Goal: Information Seeking & Learning: Learn about a topic

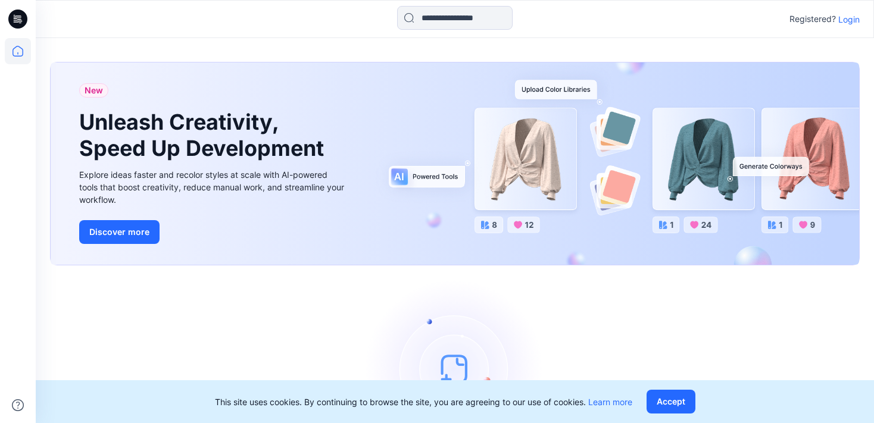
click at [846, 23] on p "Login" at bounding box center [848, 19] width 21 height 13
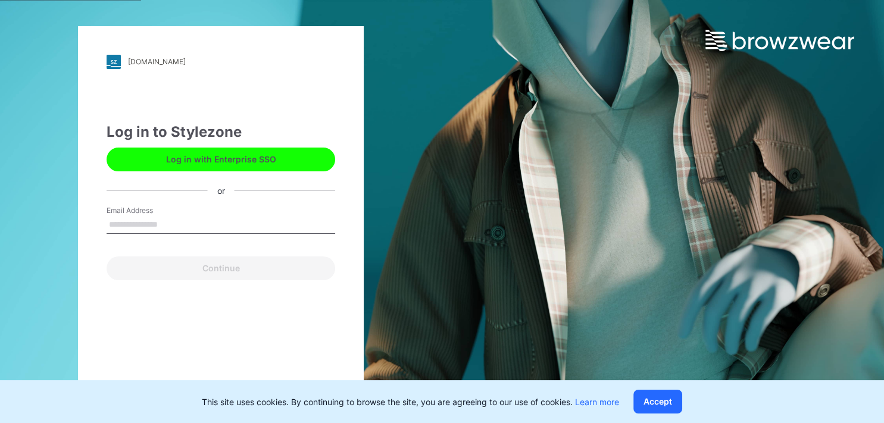
click at [165, 219] on input "Email Address" at bounding box center [221, 225] width 229 height 18
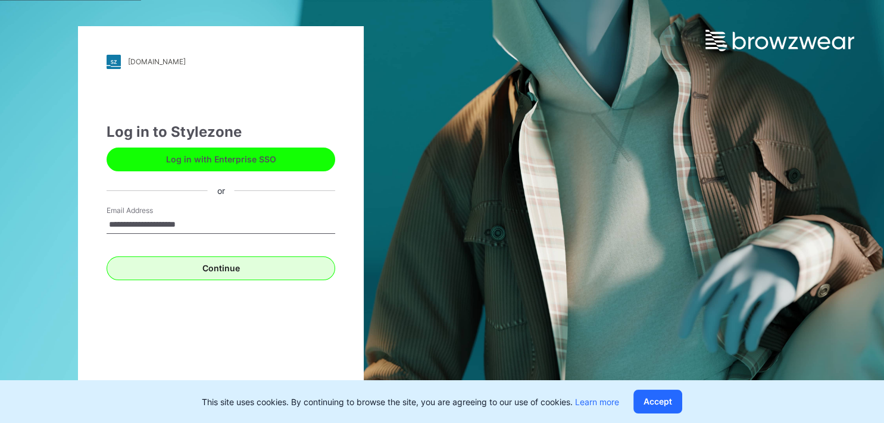
type input "**********"
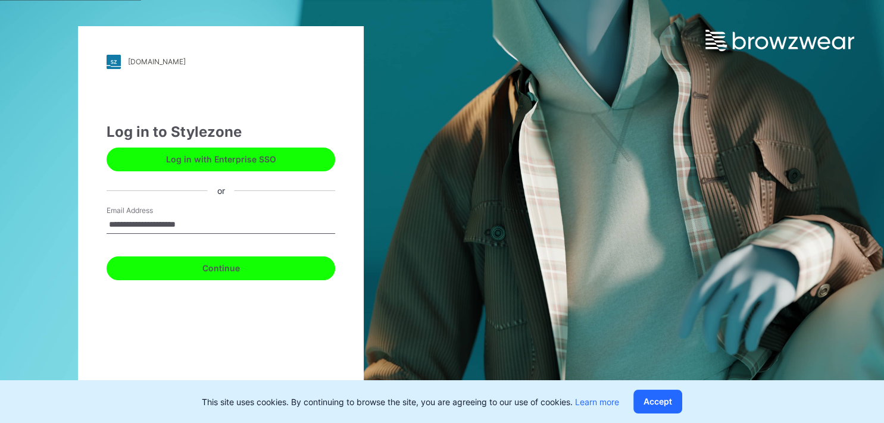
click at [214, 265] on button "Continue" at bounding box center [221, 269] width 229 height 24
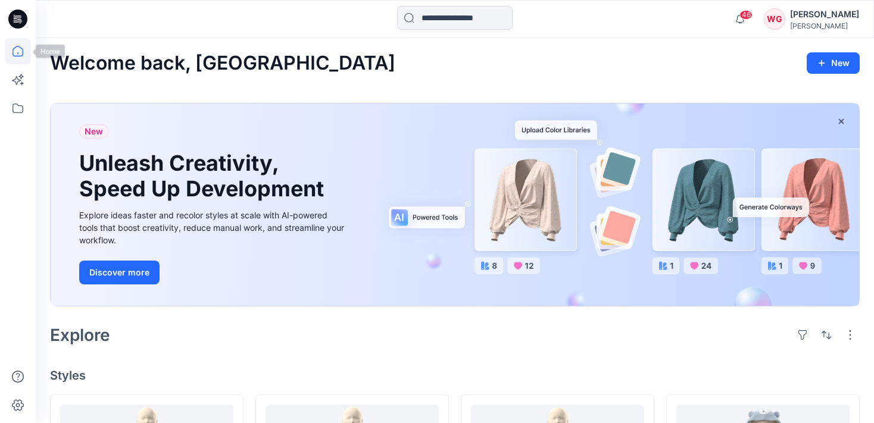
click at [13, 52] on icon at bounding box center [18, 51] width 11 height 11
click at [23, 111] on icon at bounding box center [18, 109] width 11 height 10
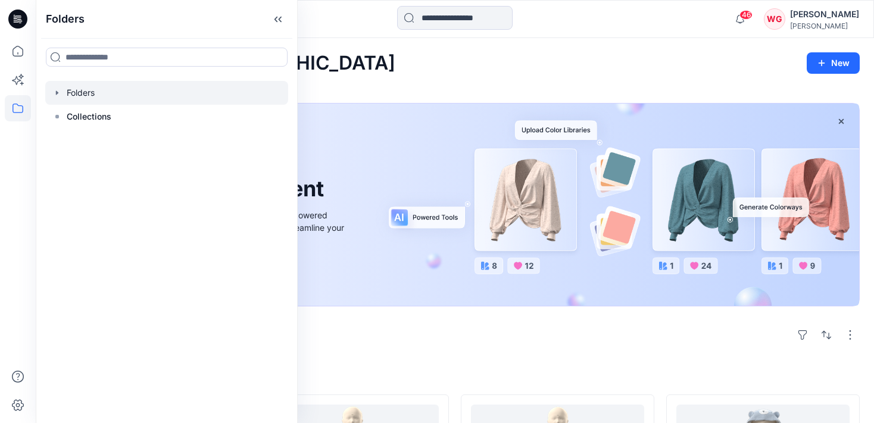
click at [108, 89] on div at bounding box center [166, 93] width 243 height 24
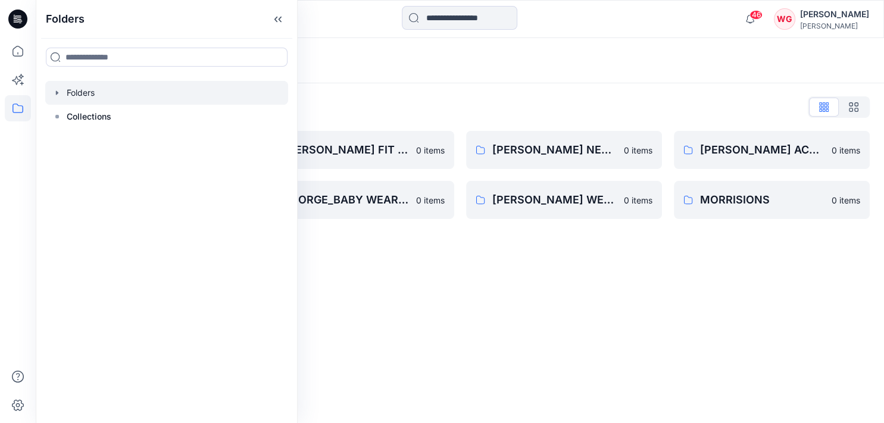
click at [366, 52] on div "Folders" at bounding box center [460, 60] width 848 height 45
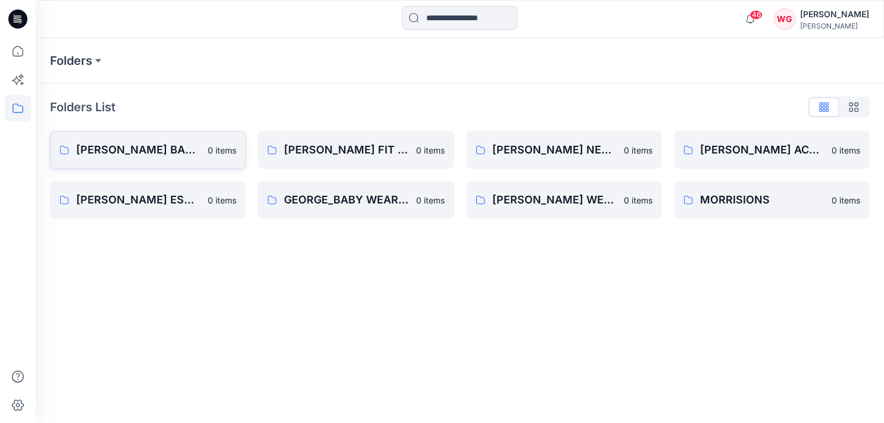
click at [161, 145] on p "[PERSON_NAME] BABY WEAR GIRLS & UNISEX CONSTRCTION CHANGE" at bounding box center [138, 150] width 124 height 17
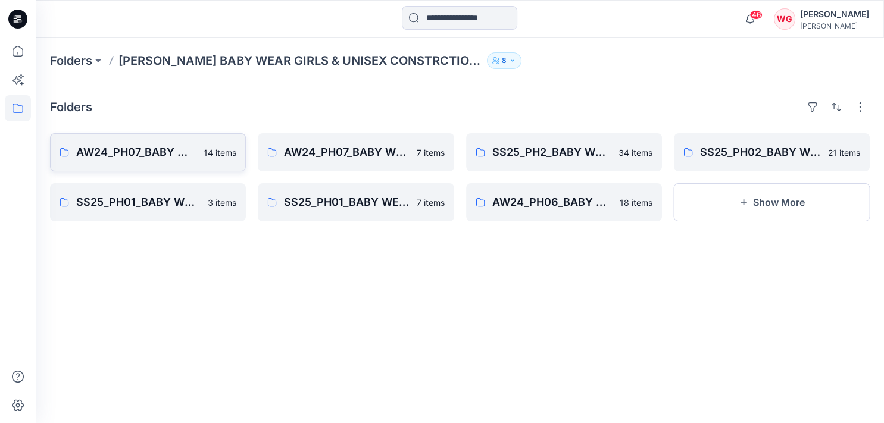
click at [187, 168] on link "AW24_PH07_BABY WEAR _GIRLS & UNISEXS_CONSTRCTION CHANGE 14 items" at bounding box center [148, 152] width 196 height 38
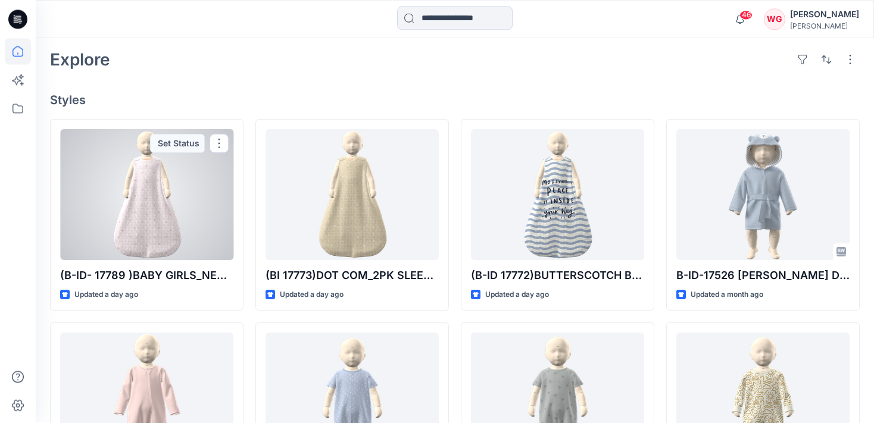
scroll to position [274, 0]
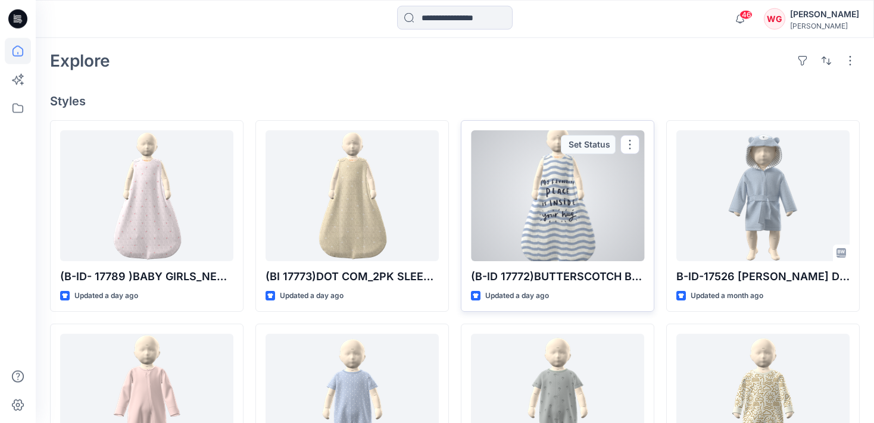
click at [649, 189] on div "(B-ID 17772)BUTTERSCOTCH BAY_SLEEPBAG_WAVE SLOGAN_BB-SB-5162 Updated a day ago …" at bounding box center [557, 216] width 193 height 192
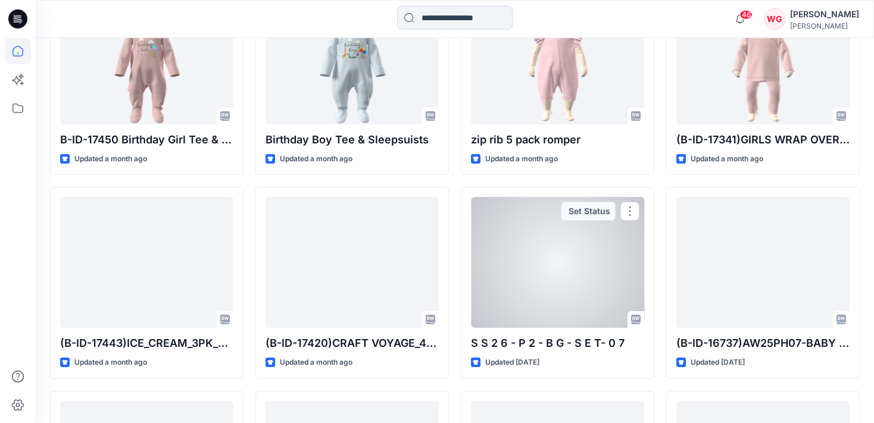
scroll to position [0, 0]
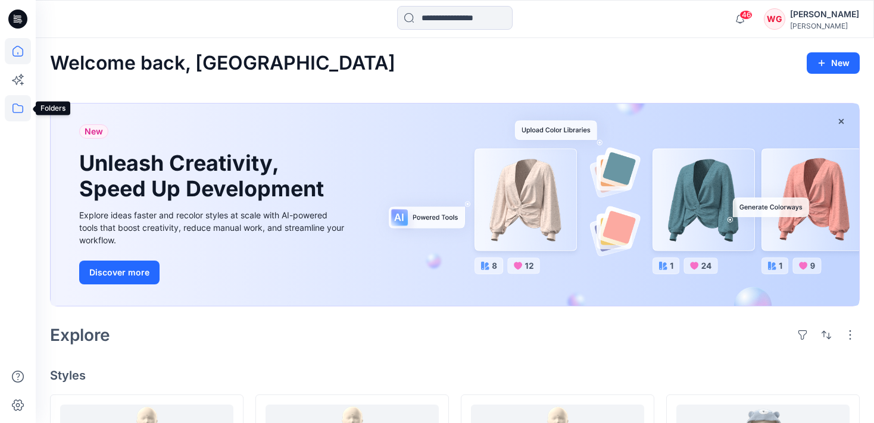
click at [11, 110] on icon at bounding box center [18, 108] width 26 height 26
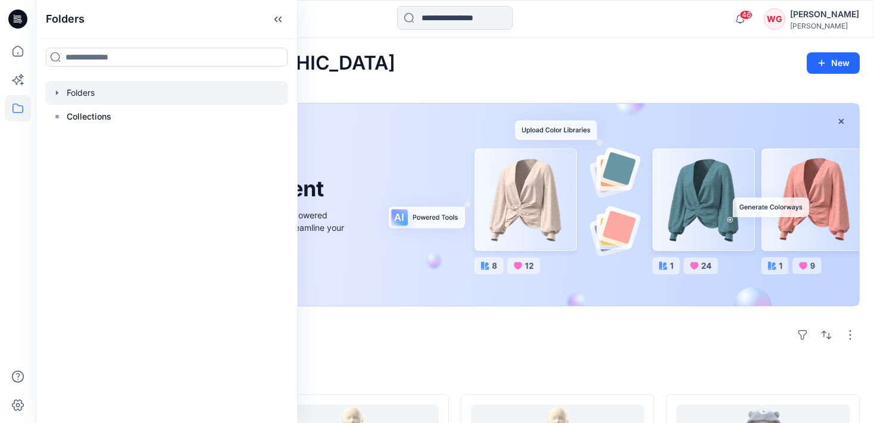
click at [77, 94] on div at bounding box center [166, 93] width 243 height 24
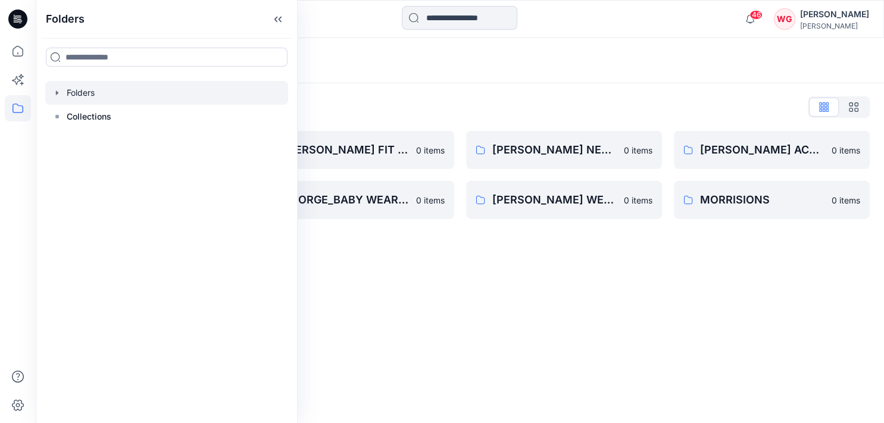
click at [249, 382] on div "Folders Folders Collections" at bounding box center [167, 211] width 262 height 423
click at [336, 96] on div "Folders List GEORGE BABY WEAR GIRLS & UNISEX CONSTRCTION CHANGE 0 items GEORGE_…" at bounding box center [460, 158] width 848 height 150
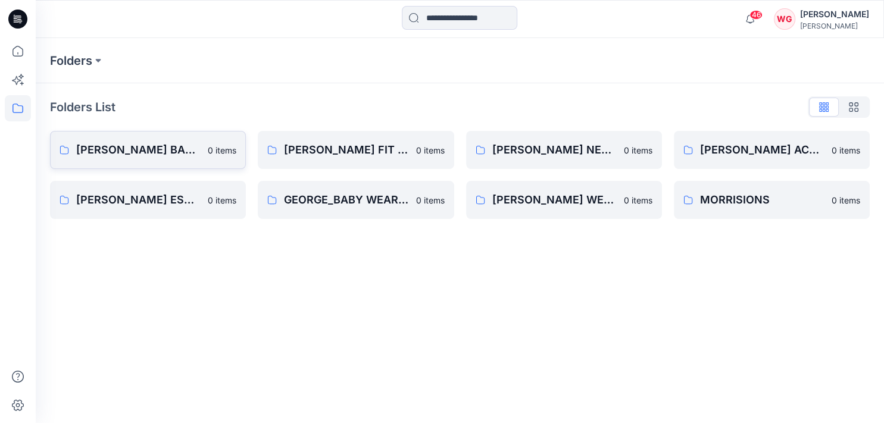
click at [139, 144] on p "[PERSON_NAME] BABY WEAR GIRLS & UNISEX CONSTRCTION CHANGE" at bounding box center [138, 150] width 124 height 17
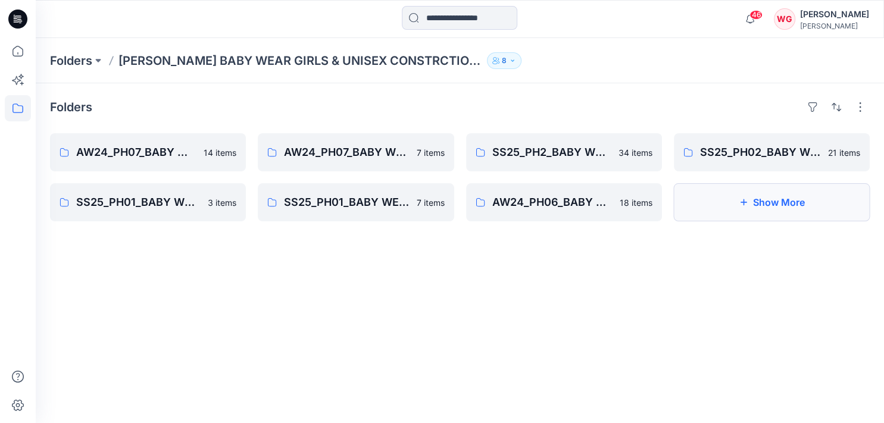
click at [743, 205] on icon "button" at bounding box center [744, 202] width 7 height 7
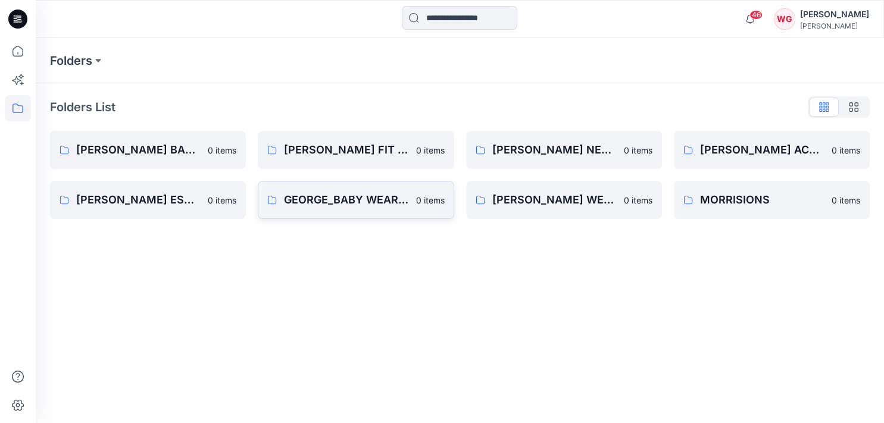
click at [368, 210] on link "GEORGE_BABY WEAR BOYS 0 items" at bounding box center [356, 200] width 196 height 38
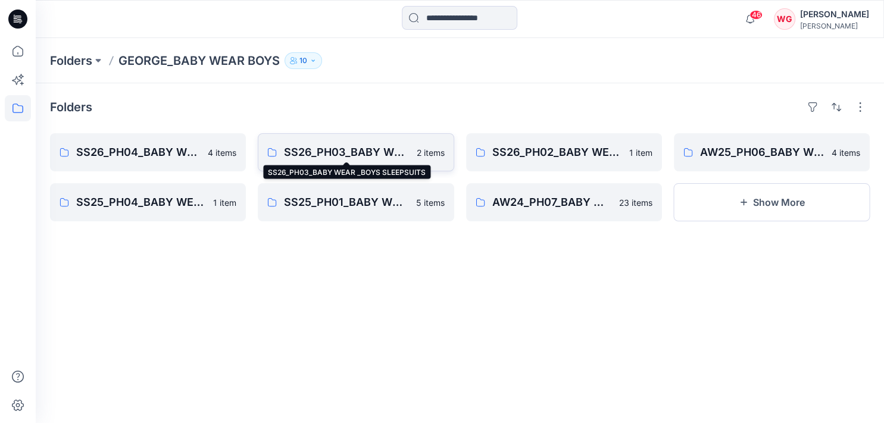
click at [341, 154] on p "SS26_PH03_BABY WEAR _BOYS SLEEPSUITS" at bounding box center [346, 152] width 125 height 17
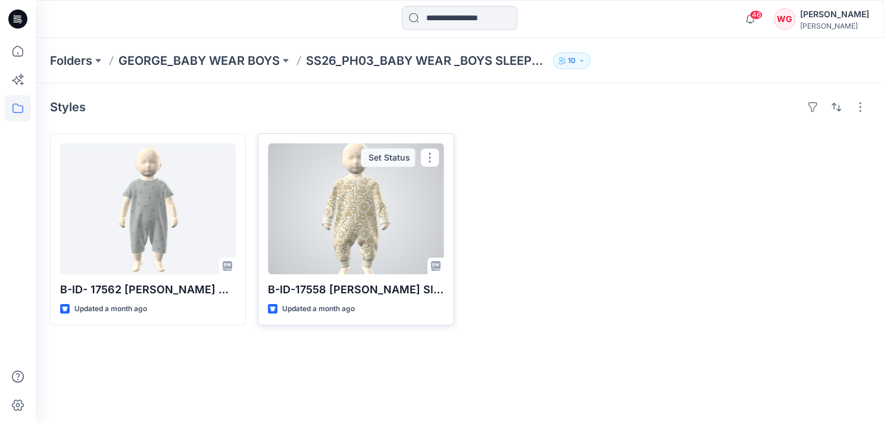
click at [370, 221] on div at bounding box center [356, 208] width 176 height 131
click at [370, 221] on div "Folders GEORGE_BABY WEAR BOYS SS26_PH03_BABY WEAR _BOYS SLEEPSUITS 10 Styles B-…" at bounding box center [460, 230] width 848 height 385
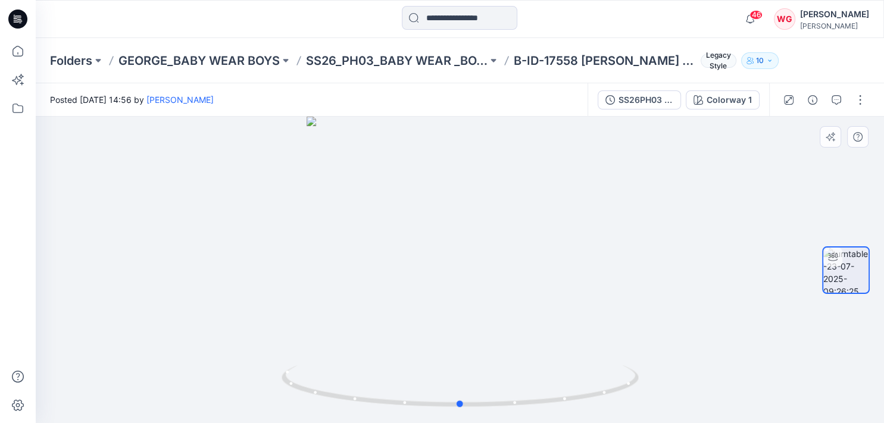
click at [339, 223] on div at bounding box center [460, 270] width 848 height 307
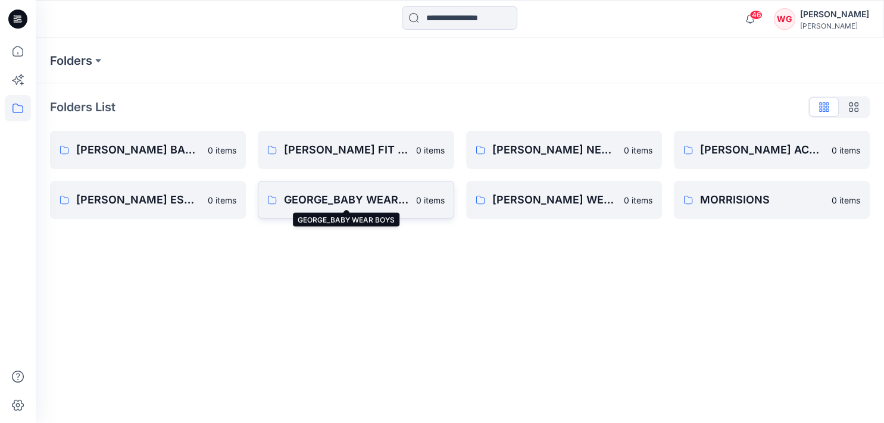
click at [357, 196] on p "GEORGE_BABY WEAR BOYS" at bounding box center [346, 200] width 124 height 17
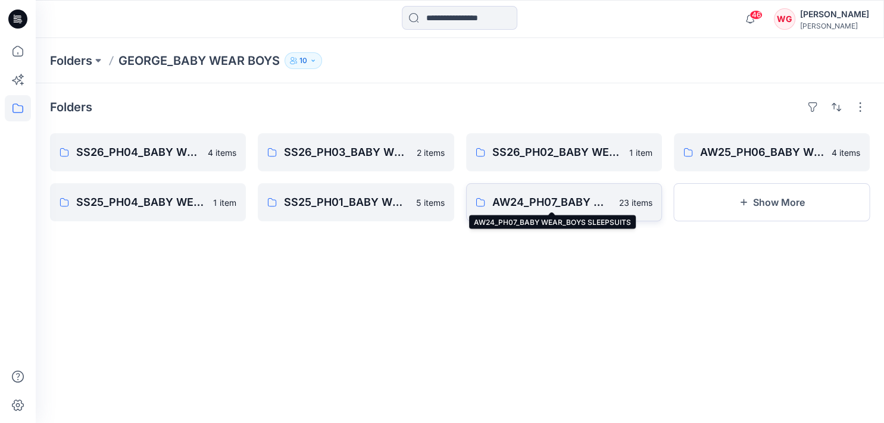
click at [547, 194] on p "AW24_PH07_BABY WEAR_BOYS SLEEPSUITS" at bounding box center [552, 202] width 120 height 17
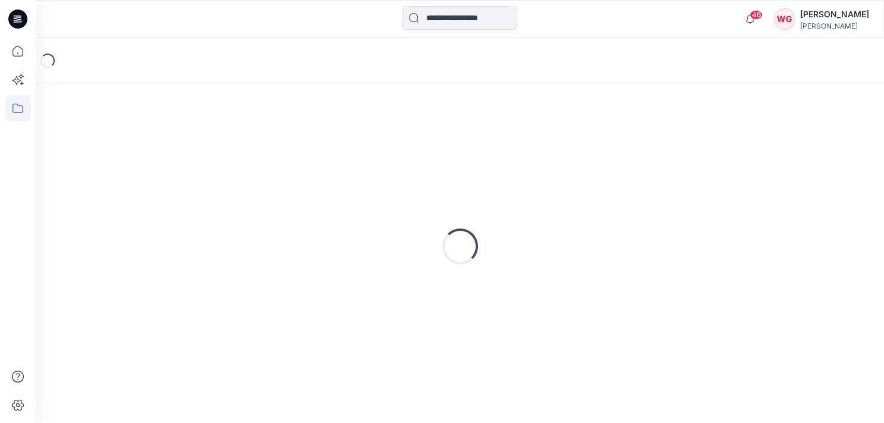
click at [547, 194] on div "Loading..." at bounding box center [460, 247] width 820 height 298
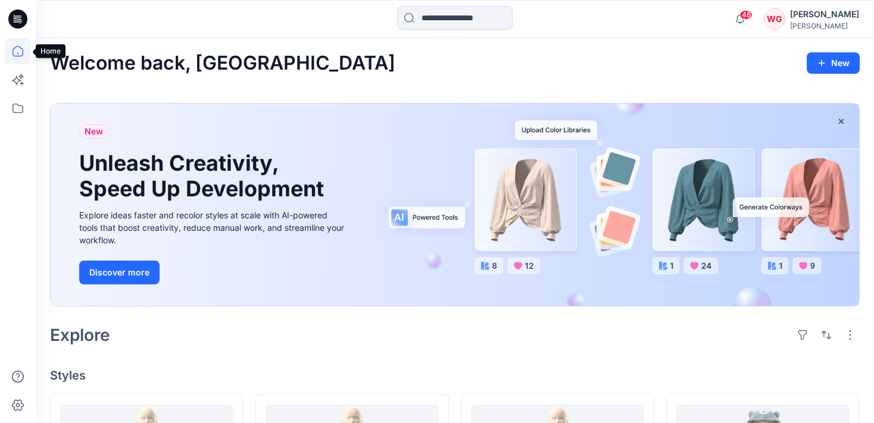
click at [23, 49] on icon at bounding box center [18, 51] width 11 height 11
click at [20, 49] on icon at bounding box center [18, 51] width 26 height 26
click at [12, 49] on icon at bounding box center [18, 51] width 26 height 26
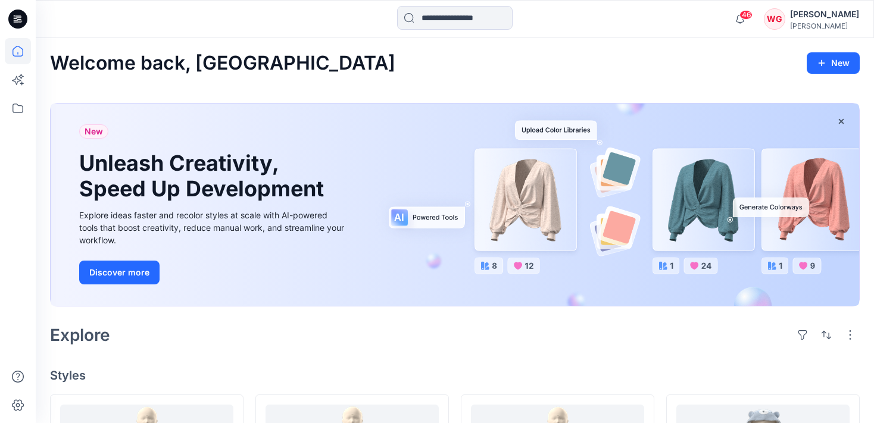
click at [21, 17] on icon at bounding box center [17, 19] width 19 height 19
click at [11, 110] on icon at bounding box center [18, 108] width 26 height 26
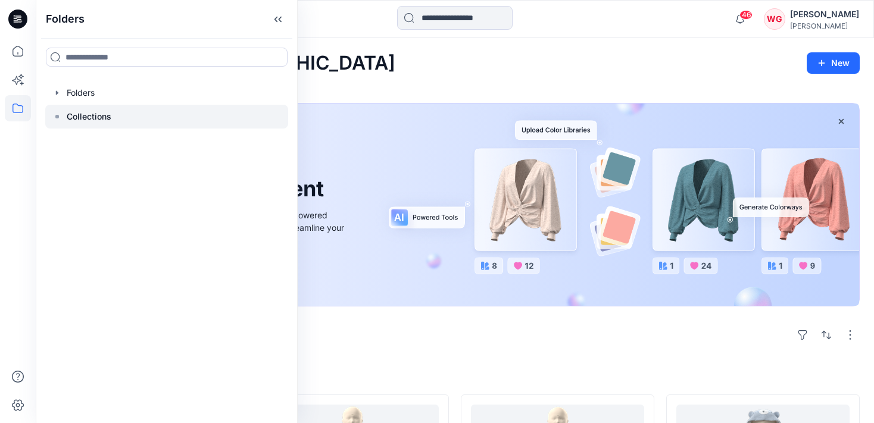
click at [88, 109] on div at bounding box center [166, 117] width 243 height 24
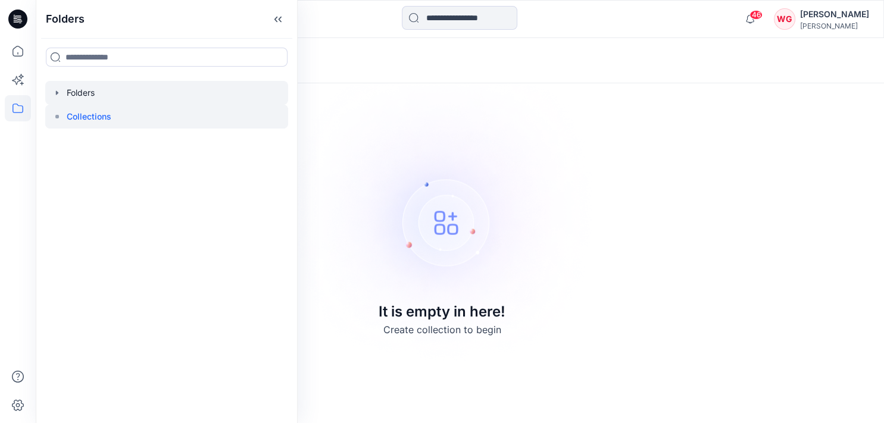
click at [121, 89] on div at bounding box center [166, 93] width 243 height 24
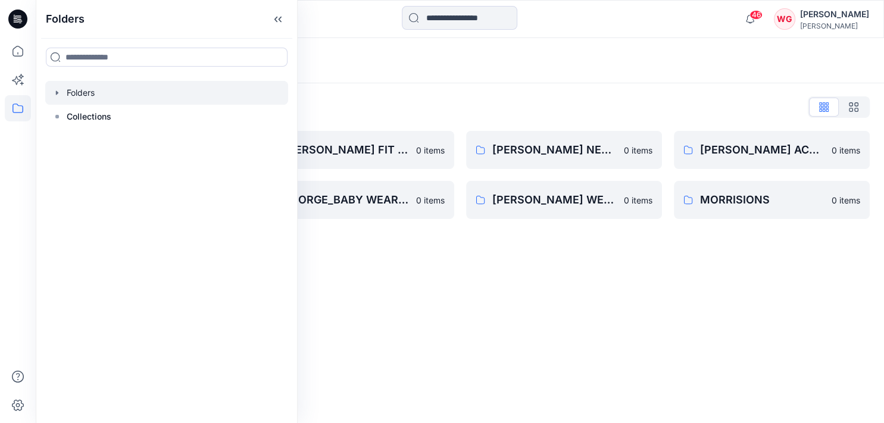
click at [388, 43] on div "Folders" at bounding box center [460, 60] width 848 height 45
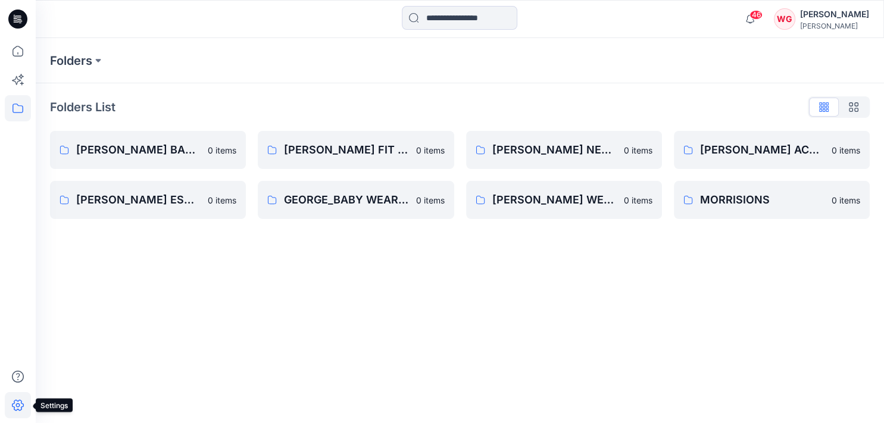
click at [18, 401] on icon at bounding box center [18, 405] width 12 height 11
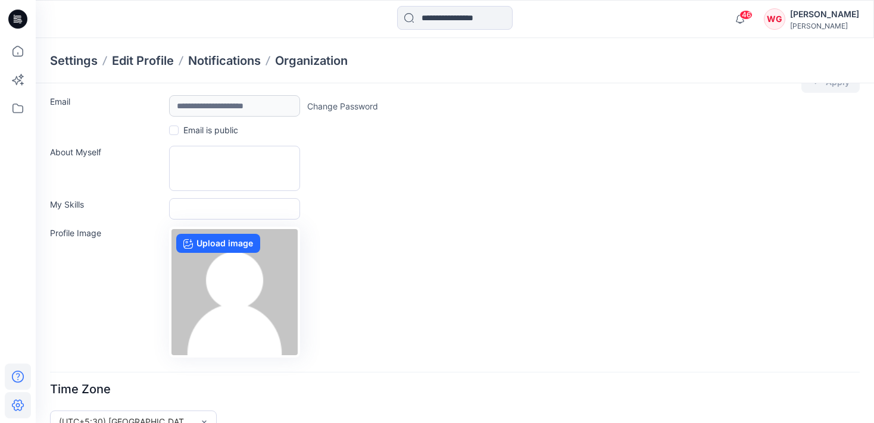
scroll to position [50, 0]
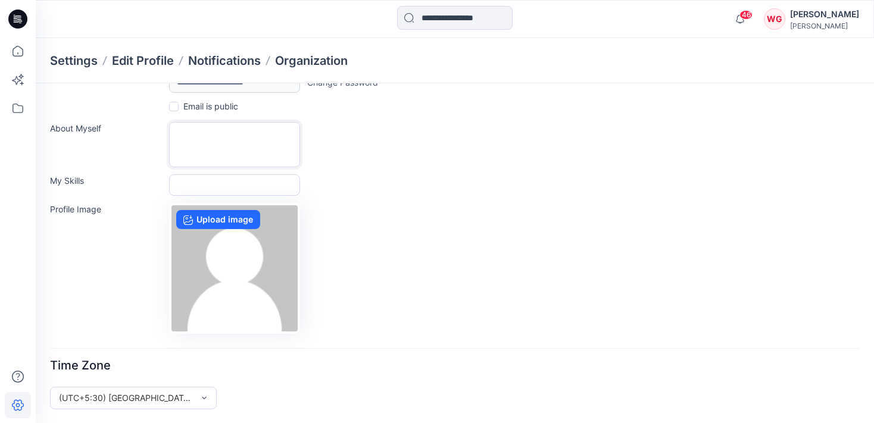
click at [195, 148] on textarea "About Myself" at bounding box center [234, 144] width 131 height 45
type textarea "*"
type textarea "**********"
click at [199, 186] on input "My Skills" at bounding box center [234, 184] width 131 height 21
click at [241, 218] on label "Upload image" at bounding box center [218, 219] width 84 height 19
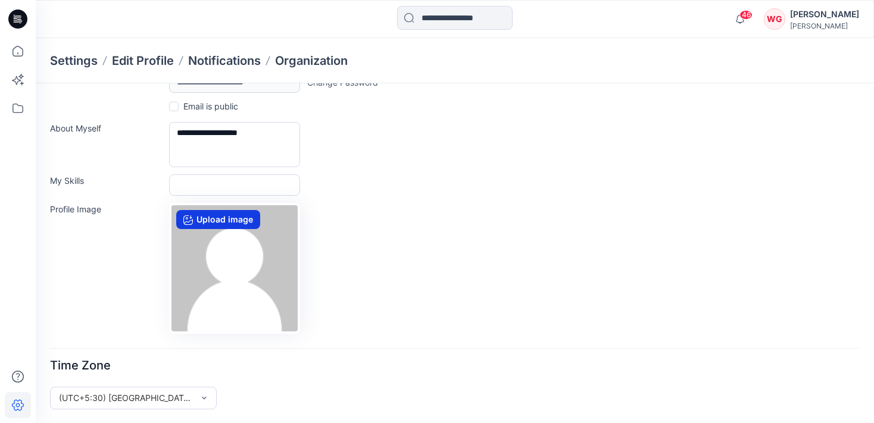
click at [0, 0] on input "Upload image" at bounding box center [0, 0] width 0 height 0
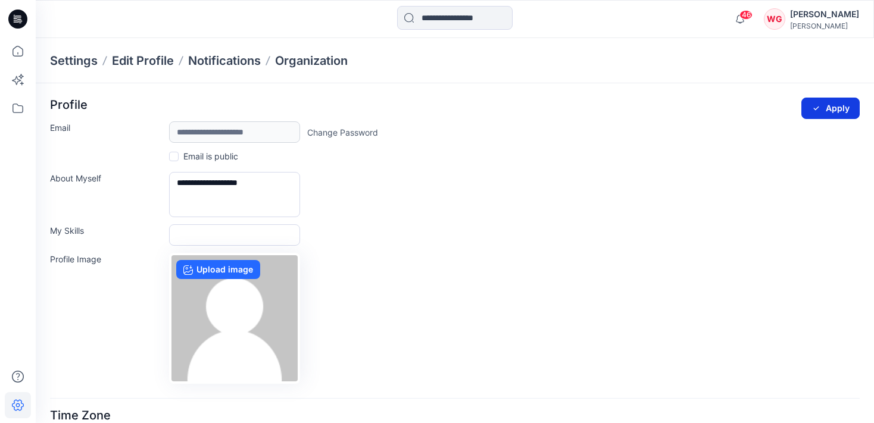
click at [835, 112] on button "Apply" at bounding box center [830, 108] width 58 height 21
click at [17, 103] on icon at bounding box center [18, 108] width 26 height 26
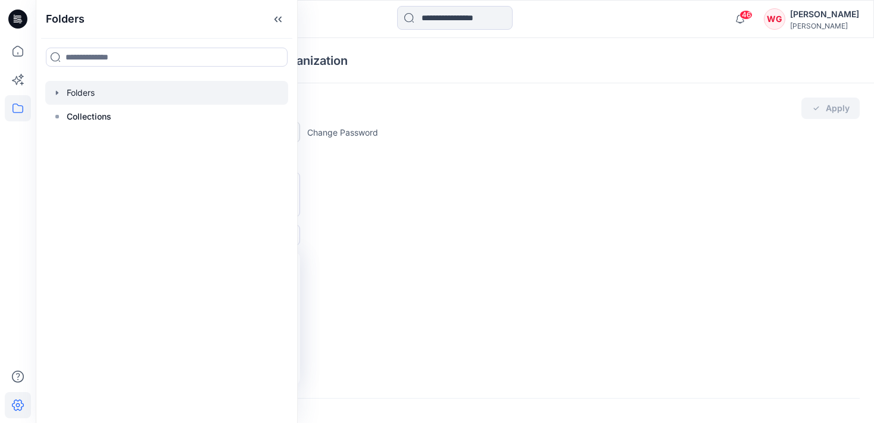
click at [76, 96] on div at bounding box center [166, 93] width 243 height 24
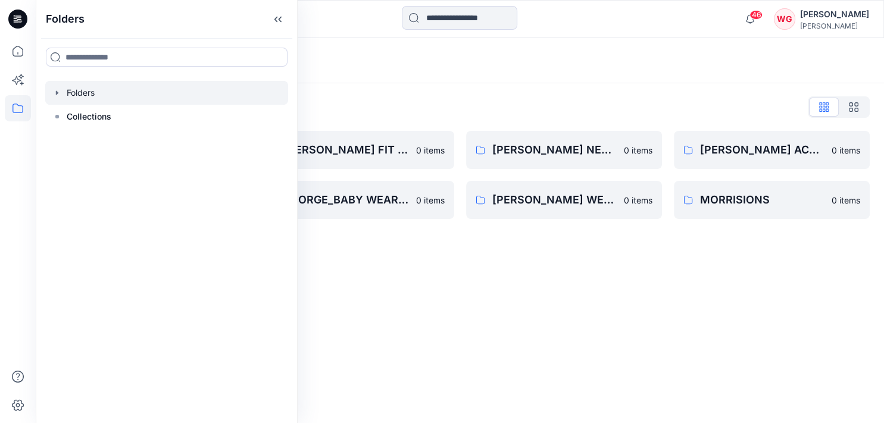
click at [315, 269] on div "Folders Folders List [PERSON_NAME] BABY WEAR GIRLS & UNISEX CONSTRCTION CHANGE …" at bounding box center [460, 230] width 848 height 385
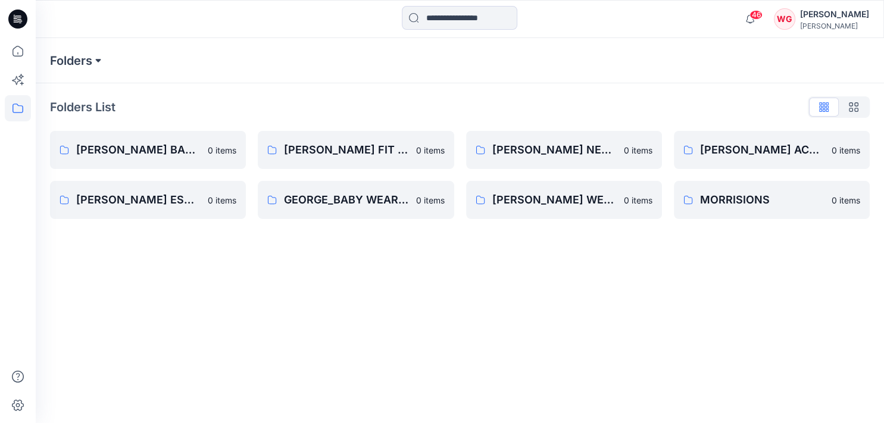
click at [101, 65] on button at bounding box center [98, 60] width 12 height 17
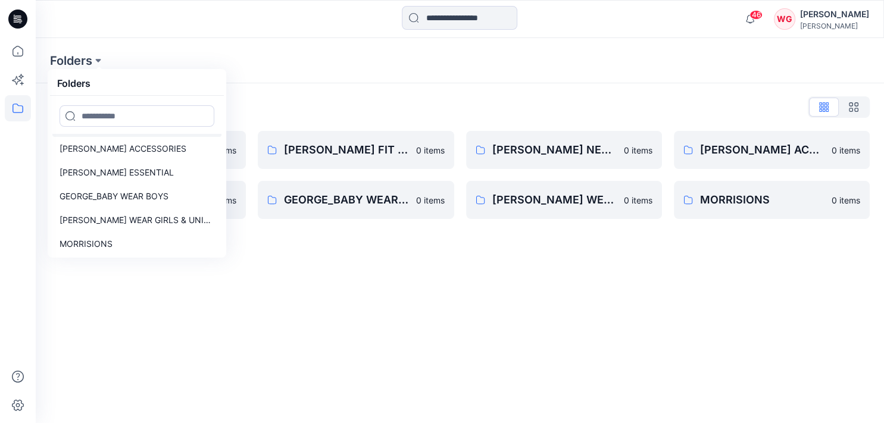
scroll to position [69, 0]
click at [146, 196] on p "GEORGE_BABY WEAR BOYS" at bounding box center [114, 196] width 109 height 14
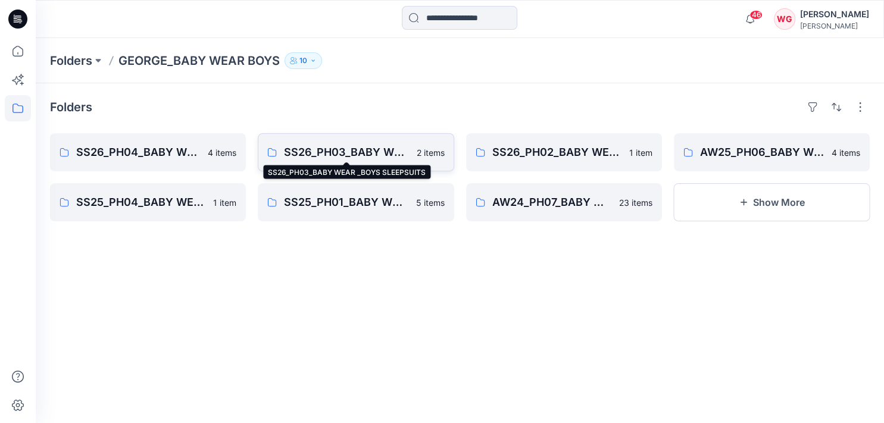
click at [375, 144] on p "SS26_PH03_BABY WEAR _BOYS SLEEPSUITS" at bounding box center [346, 152] width 125 height 17
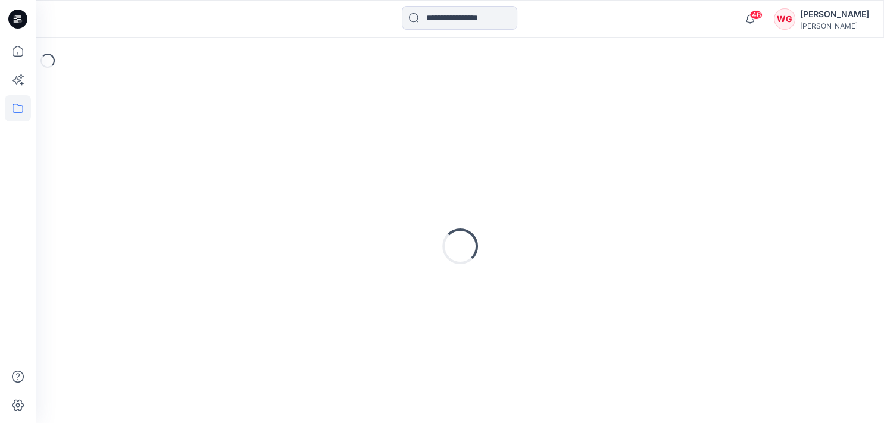
click at [375, 144] on div "Loading..." at bounding box center [460, 247] width 820 height 298
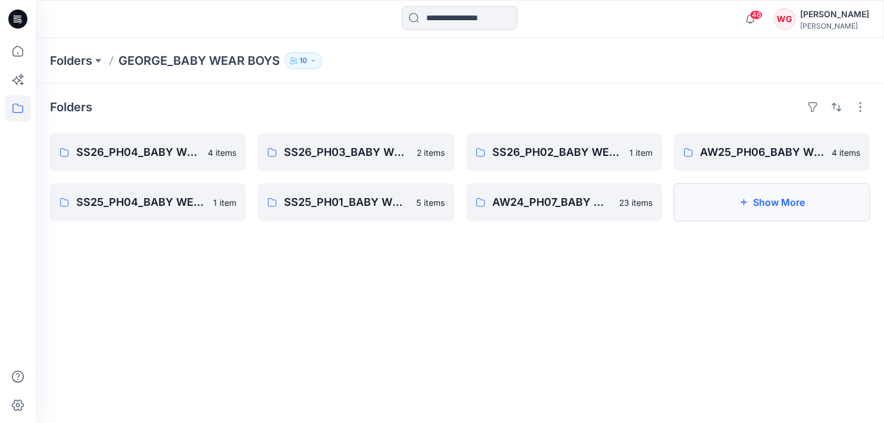
click at [743, 201] on icon "button" at bounding box center [744, 202] width 7 height 7
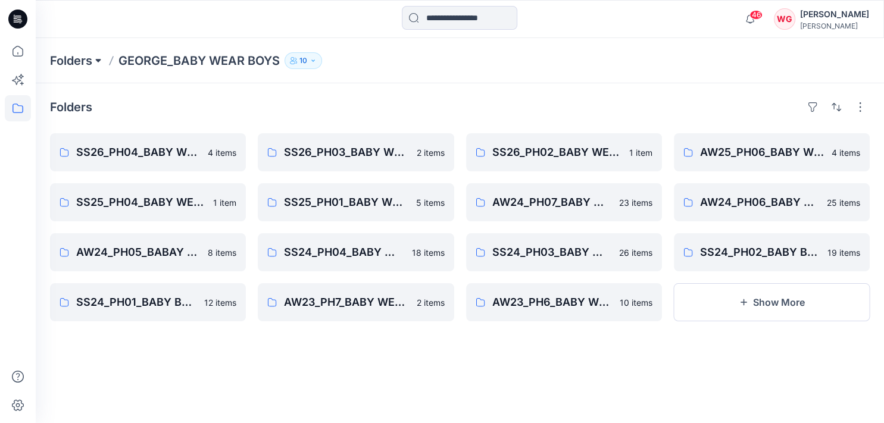
click at [96, 60] on button at bounding box center [98, 60] width 12 height 17
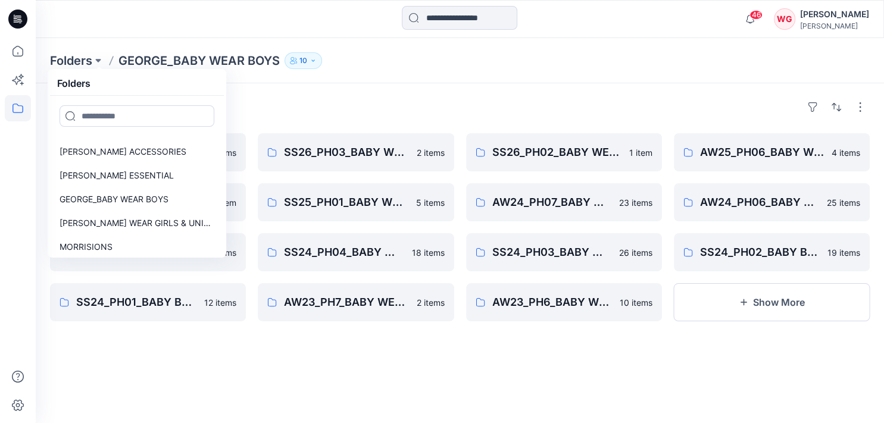
scroll to position [64, 0]
click at [164, 199] on p "GEORGE_BABY WEAR BOYS" at bounding box center [114, 200] width 109 height 14
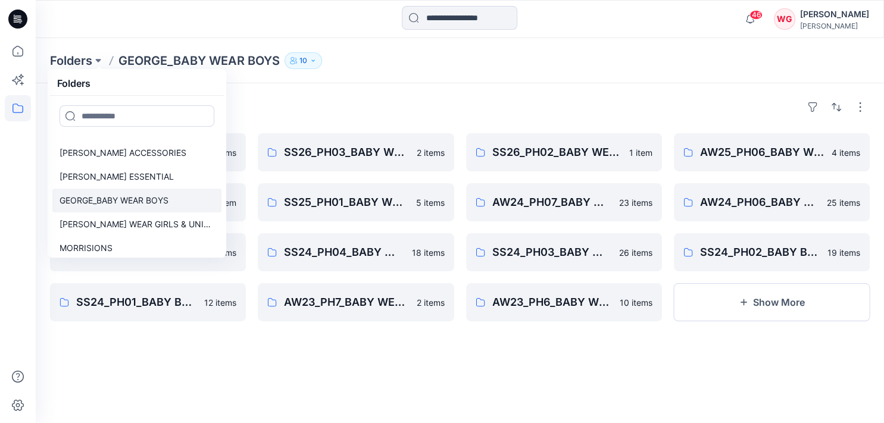
click at [113, 195] on p "GEORGE_BABY WEAR BOYS" at bounding box center [114, 200] width 109 height 14
click at [213, 339] on div "Folders SS26_PH04_BABY WEAR_BOYS SLEEPSUITS 4 items SS25_PH04_BABY WEAR_BOYS SL…" at bounding box center [460, 253] width 848 height 340
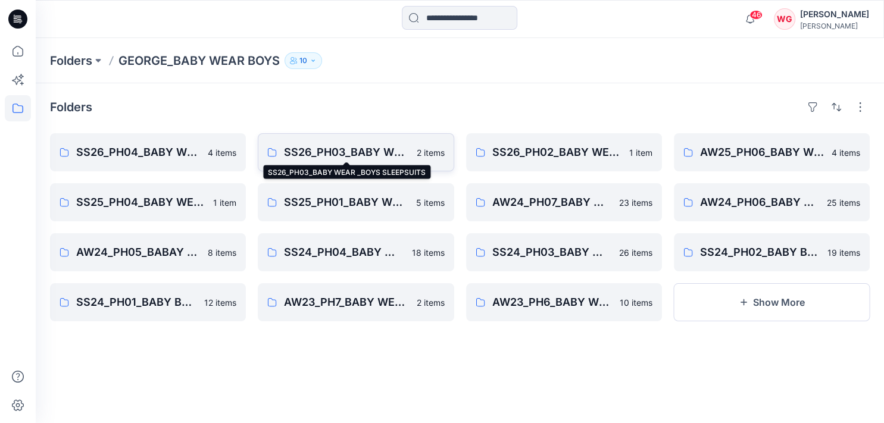
click at [318, 149] on p "SS26_PH03_BABY WEAR _BOYS SLEEPSUITS" at bounding box center [346, 152] width 125 height 17
